Goal: Information Seeking & Learning: Learn about a topic

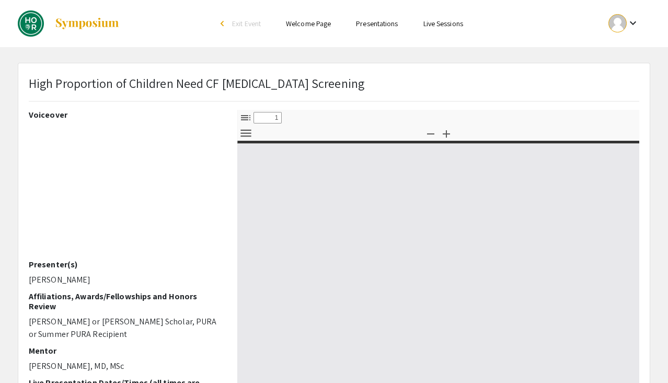
select select "custom"
type input "0"
select select "custom"
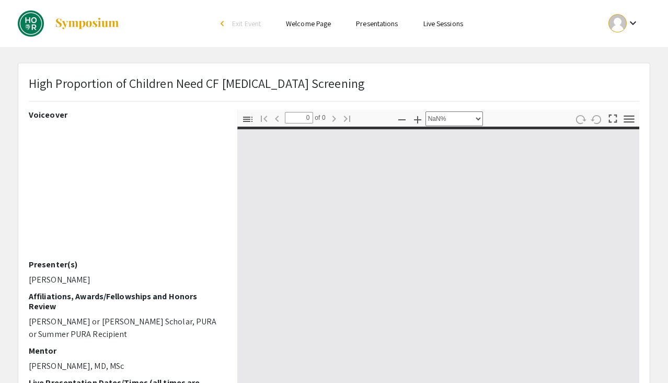
type input "1"
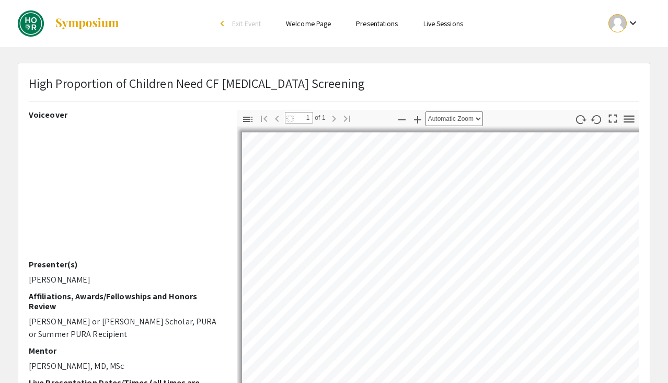
select select "custom"
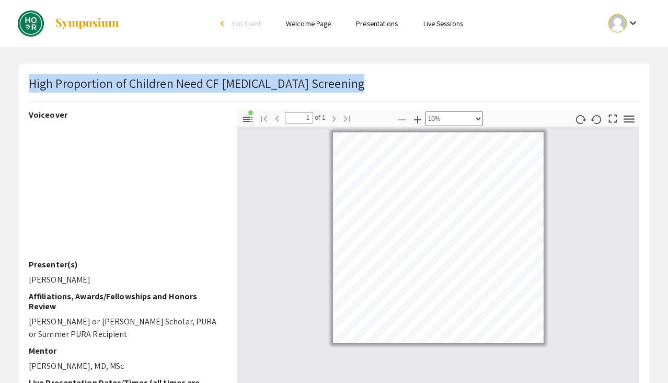
drag, startPoint x: 30, startPoint y: 81, endPoint x: 373, endPoint y: 83, distance: 343.4
click at [373, 81] on div "High Proportion of Children Need CF [MEDICAL_DATA] Screening​" at bounding box center [334, 92] width 626 height 36
copy span "High Proportion of Children Need CF [MEDICAL_DATA] Screening​"
click at [41, 20] on img at bounding box center [31, 23] width 26 height 26
